Goal: Information Seeking & Learning: Learn about a topic

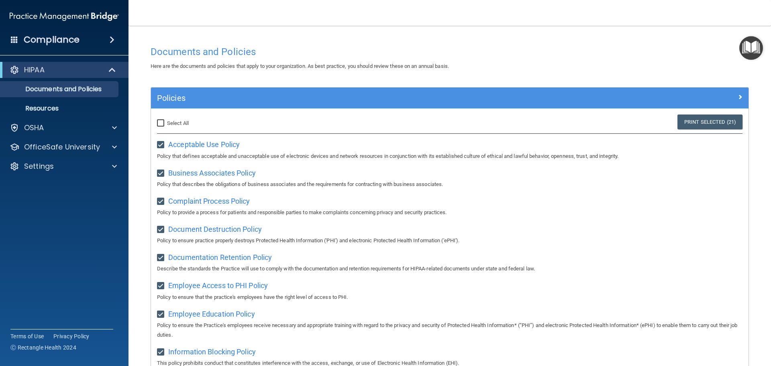
scroll to position [440, 0]
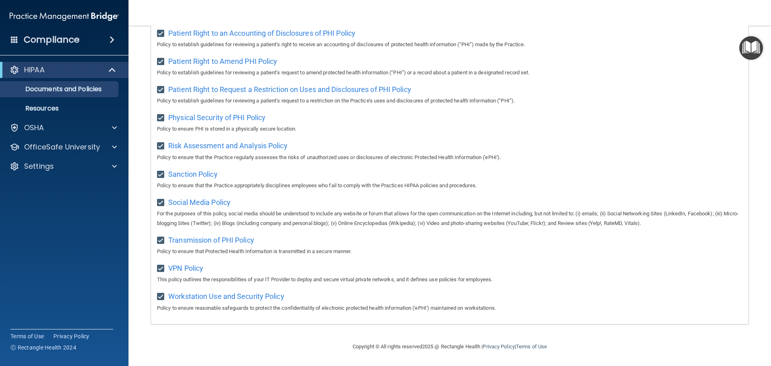
click at [209, 240] on span "Transmission of PHI Policy" at bounding box center [211, 240] width 86 height 8
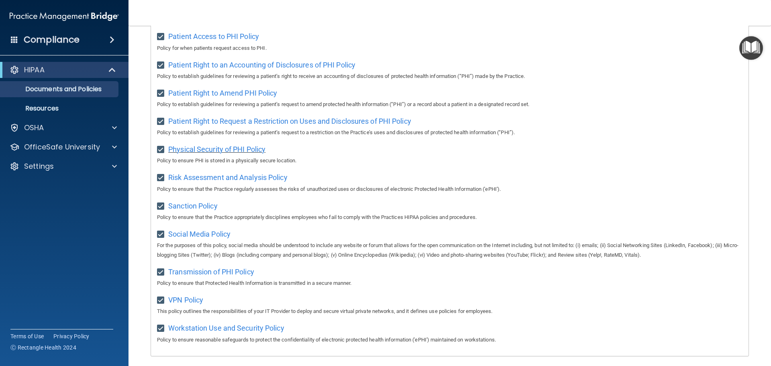
click at [239, 153] on span "Physical Security of PHI Policy" at bounding box center [216, 149] width 97 height 8
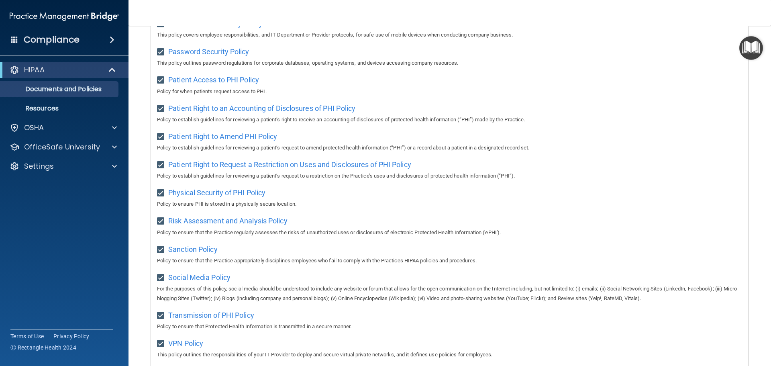
scroll to position [440, 0]
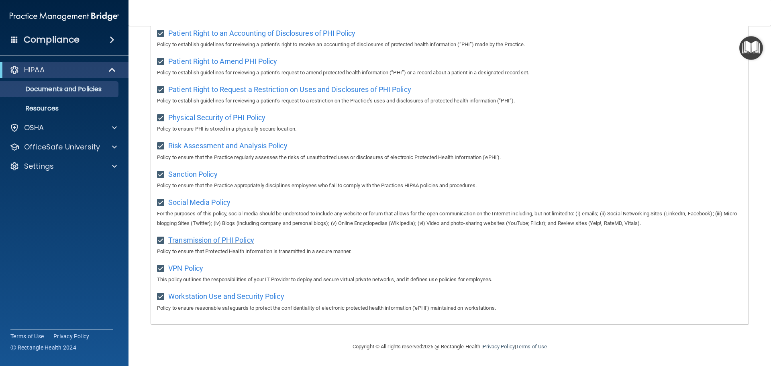
click at [211, 238] on span "Transmission of PHI Policy" at bounding box center [211, 240] width 86 height 8
click at [193, 271] on span "VPN Policy" at bounding box center [185, 268] width 35 height 8
click at [187, 266] on span "VPN Policy" at bounding box center [185, 268] width 35 height 8
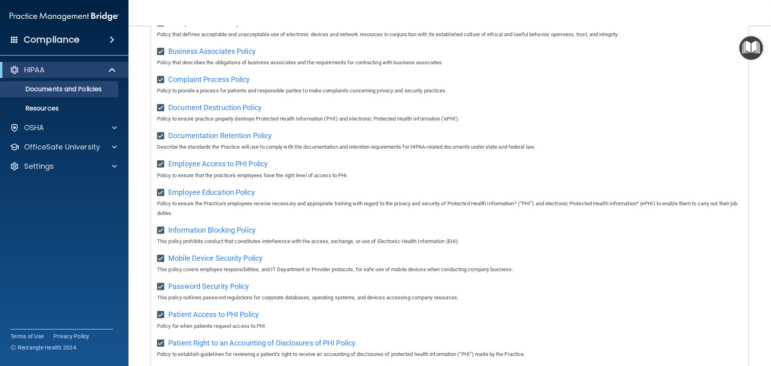
scroll to position [118, 0]
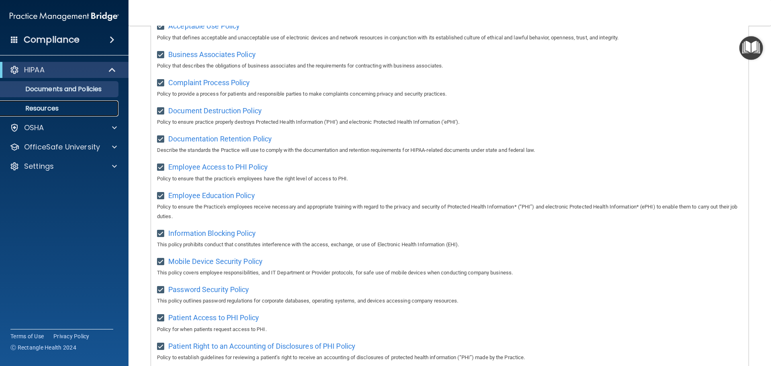
click at [54, 109] on p "Resources" at bounding box center [60, 108] width 110 height 8
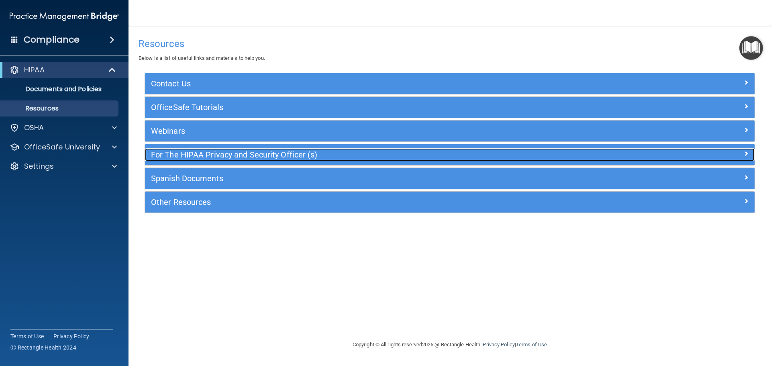
click at [256, 153] on h5 "For The HIPAA Privacy and Security Officer (s)" at bounding box center [373, 154] width 445 height 9
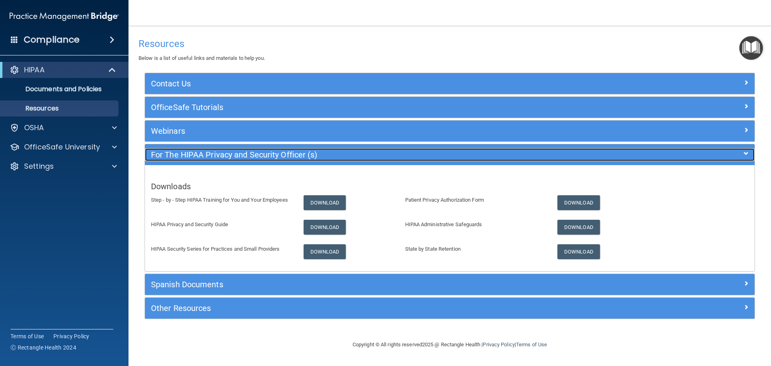
click at [222, 157] on h5 "For The HIPAA Privacy and Security Officer (s)" at bounding box center [373, 154] width 445 height 9
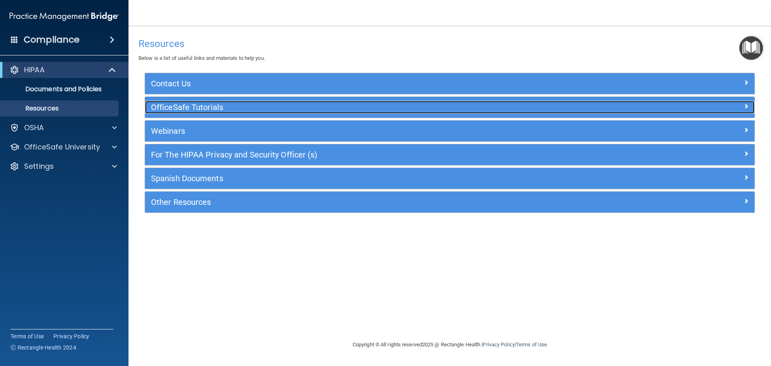
click at [225, 112] on h5 "OfficeSafe Tutorials" at bounding box center [373, 107] width 445 height 9
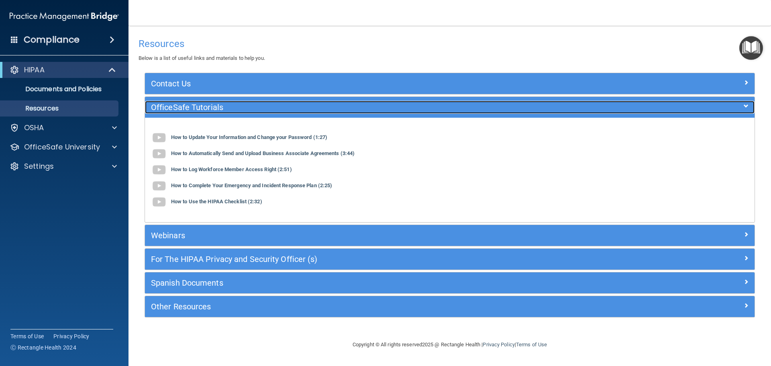
click at [225, 112] on h5 "OfficeSafe Tutorials" at bounding box center [373, 107] width 445 height 9
